Goal: Check status

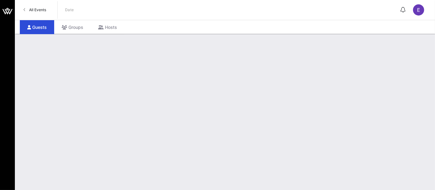
click at [44, 13] on link "All Events" at bounding box center [35, 10] width 30 height 10
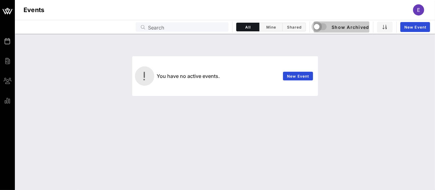
click at [321, 28] on div "button" at bounding box center [317, 26] width 9 height 9
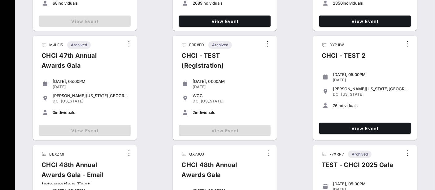
scroll to position [178, 0]
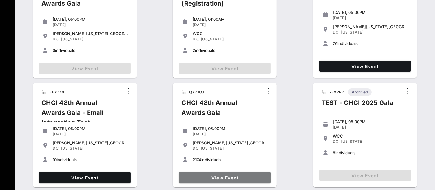
click at [231, 176] on span "View Event" at bounding box center [225, 177] width 87 height 5
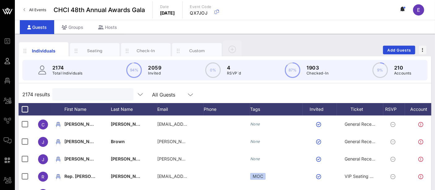
click at [107, 90] on input "text" at bounding box center [92, 94] width 73 height 8
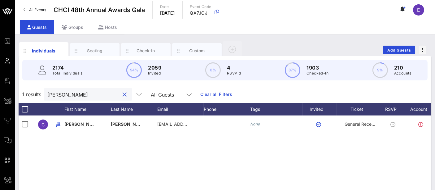
click at [71, 92] on input "[PERSON_NAME]" at bounding box center [83, 94] width 73 height 8
click at [149, 49] on div "Check-In" at bounding box center [146, 51] width 28 height 6
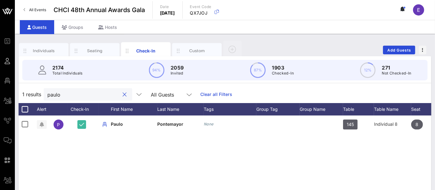
click at [78, 93] on input "paulo" at bounding box center [83, 94] width 73 height 8
click at [67, 93] on input "[PERSON_NAME]" at bounding box center [83, 94] width 73 height 8
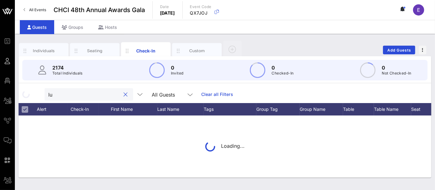
type input "l"
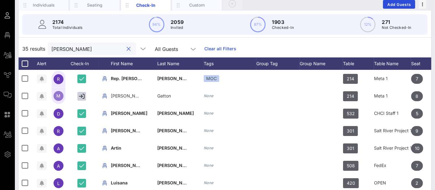
scroll to position [43, 0]
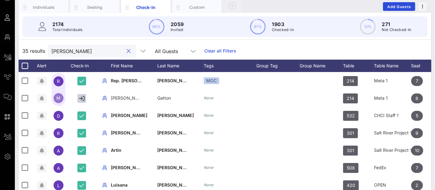
click at [76, 50] on input "[PERSON_NAME]" at bounding box center [87, 51] width 73 height 8
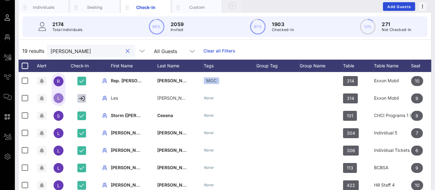
type input "[PERSON_NAME]"
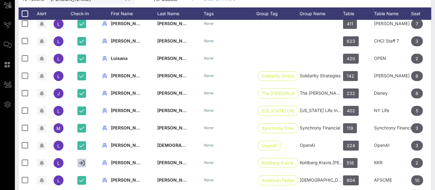
scroll to position [117, 0]
